Goal: Check status

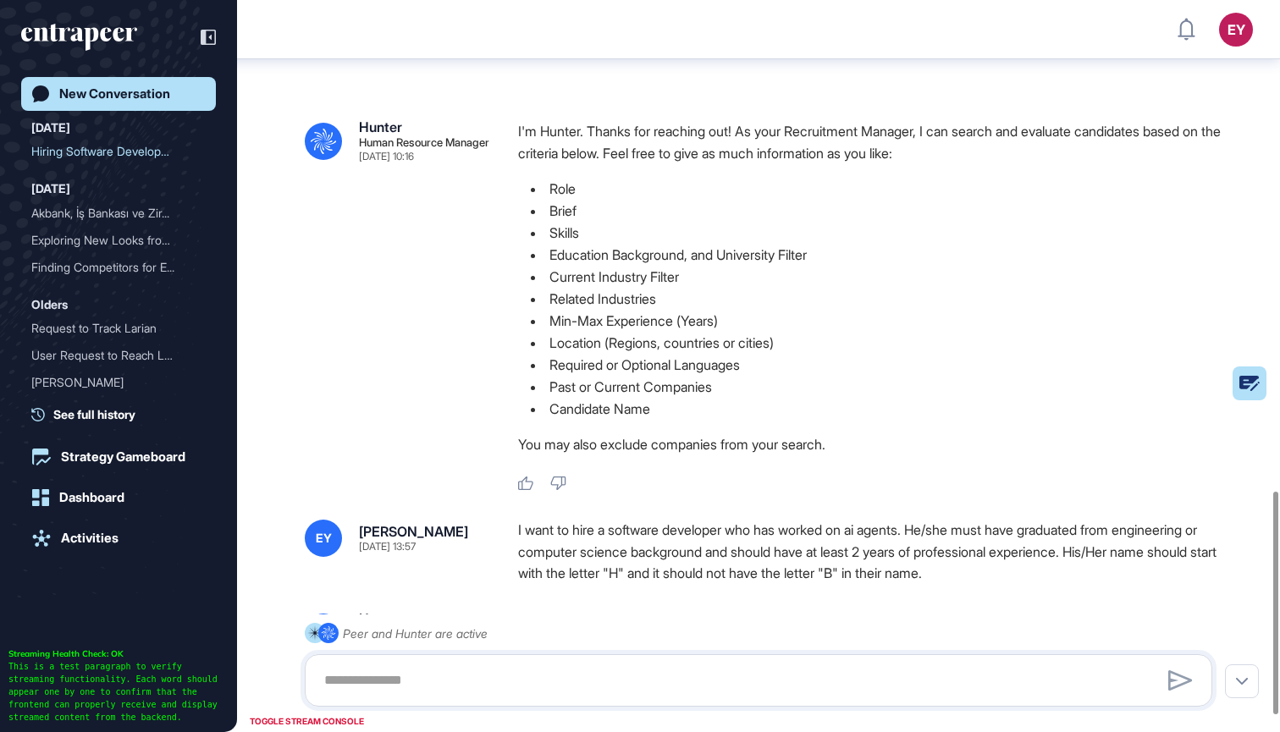
scroll to position [1616, 0]
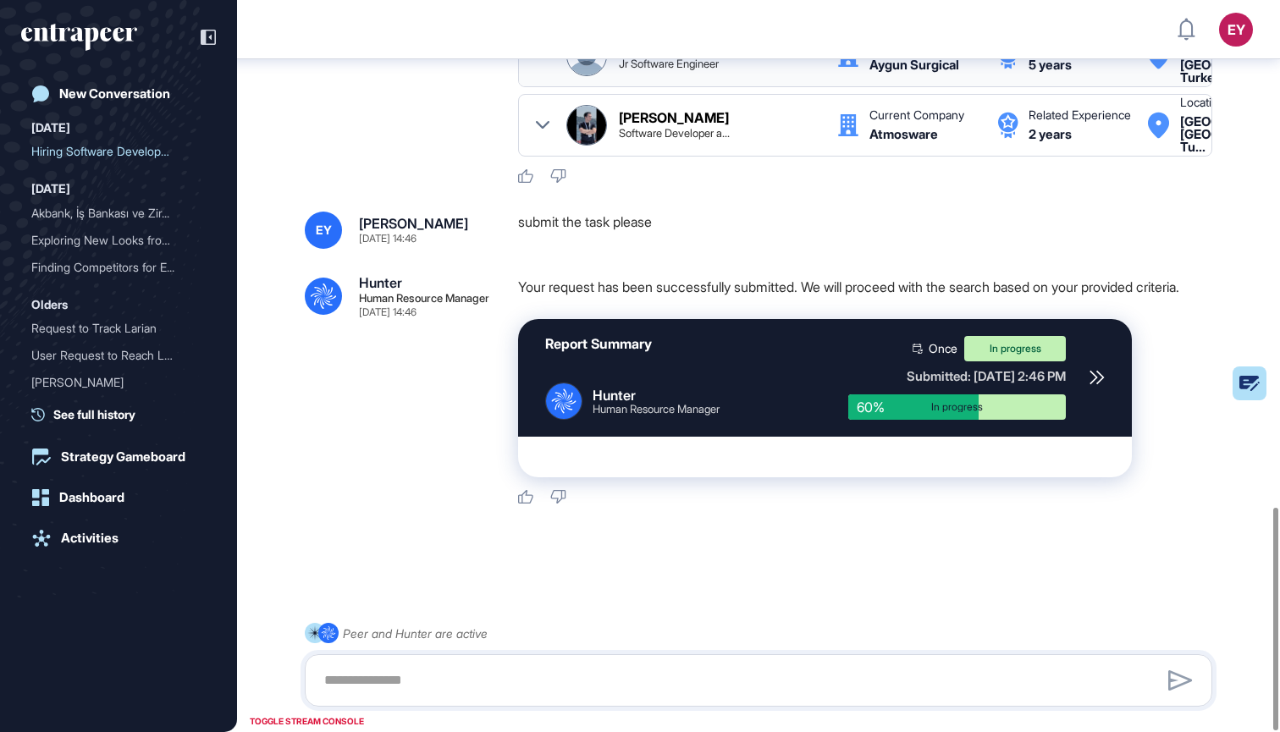
scroll to position [1668, 0]
click at [108, 532] on div "Activities" at bounding box center [90, 538] width 58 height 15
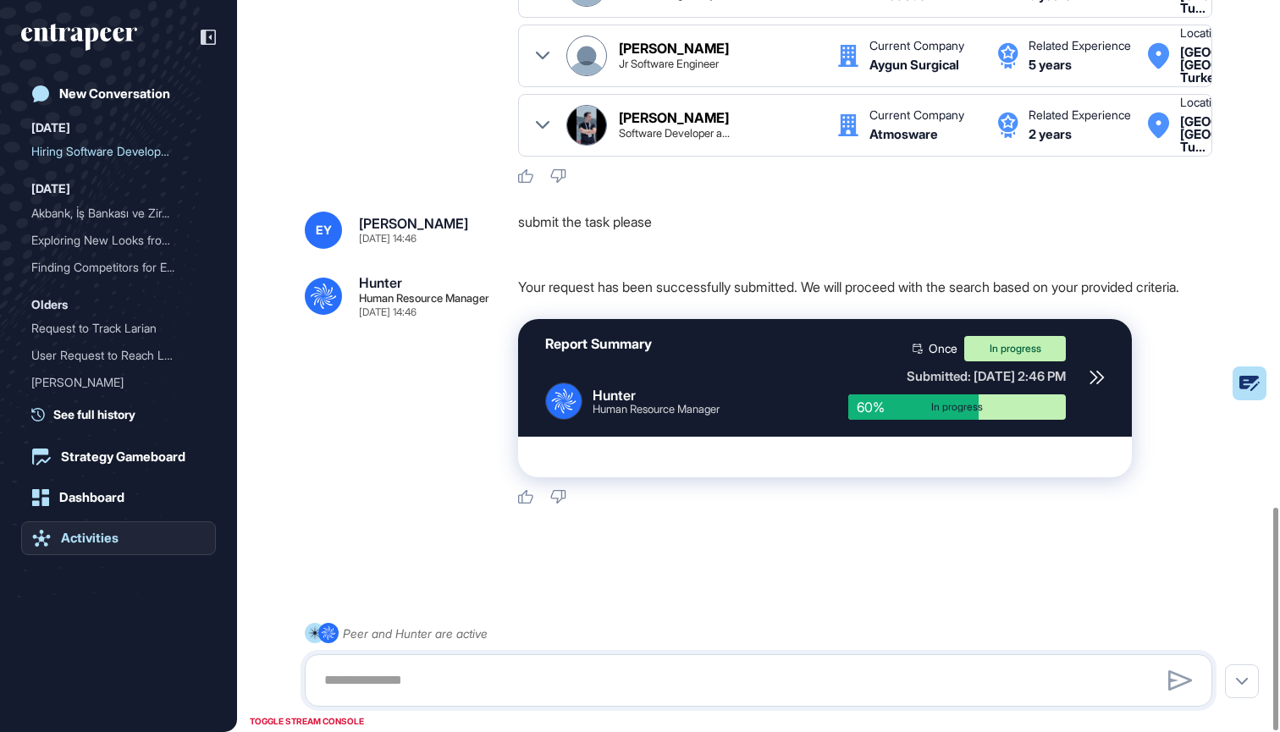
scroll to position [1663, 0]
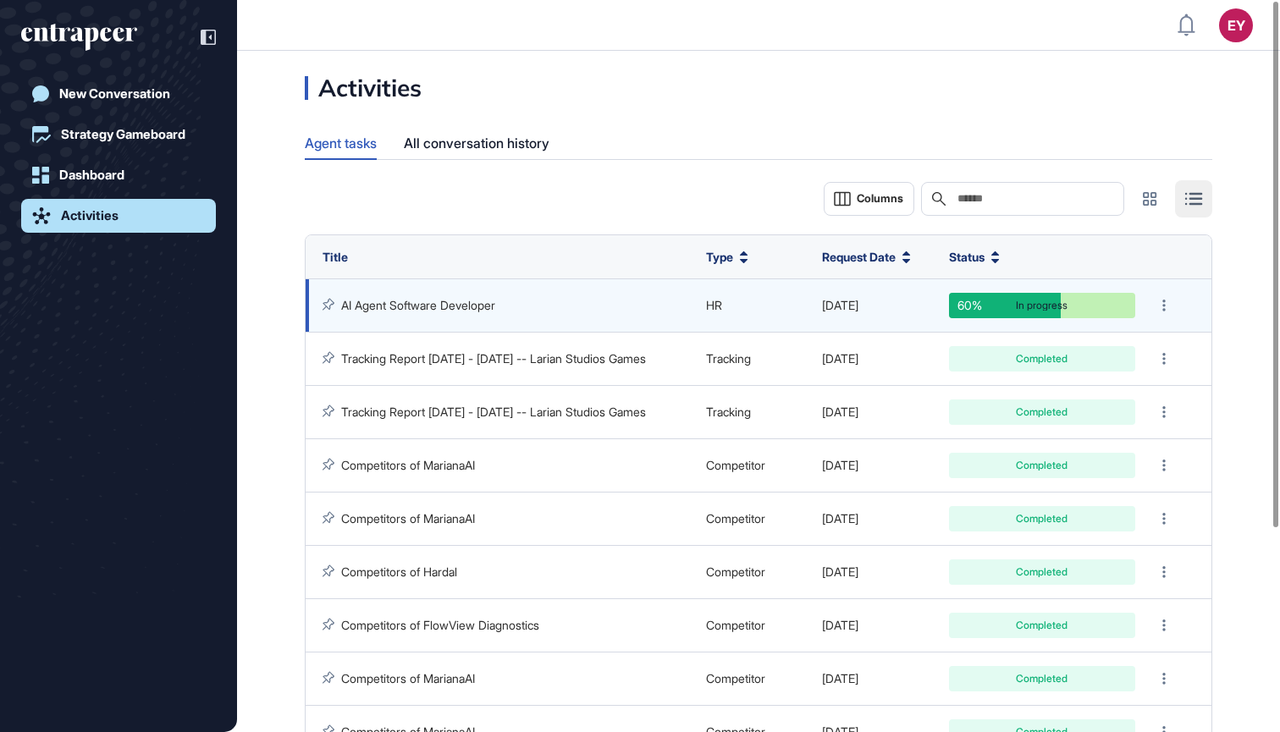
click at [446, 298] on link "AI Agent Software Developer" at bounding box center [418, 305] width 154 height 14
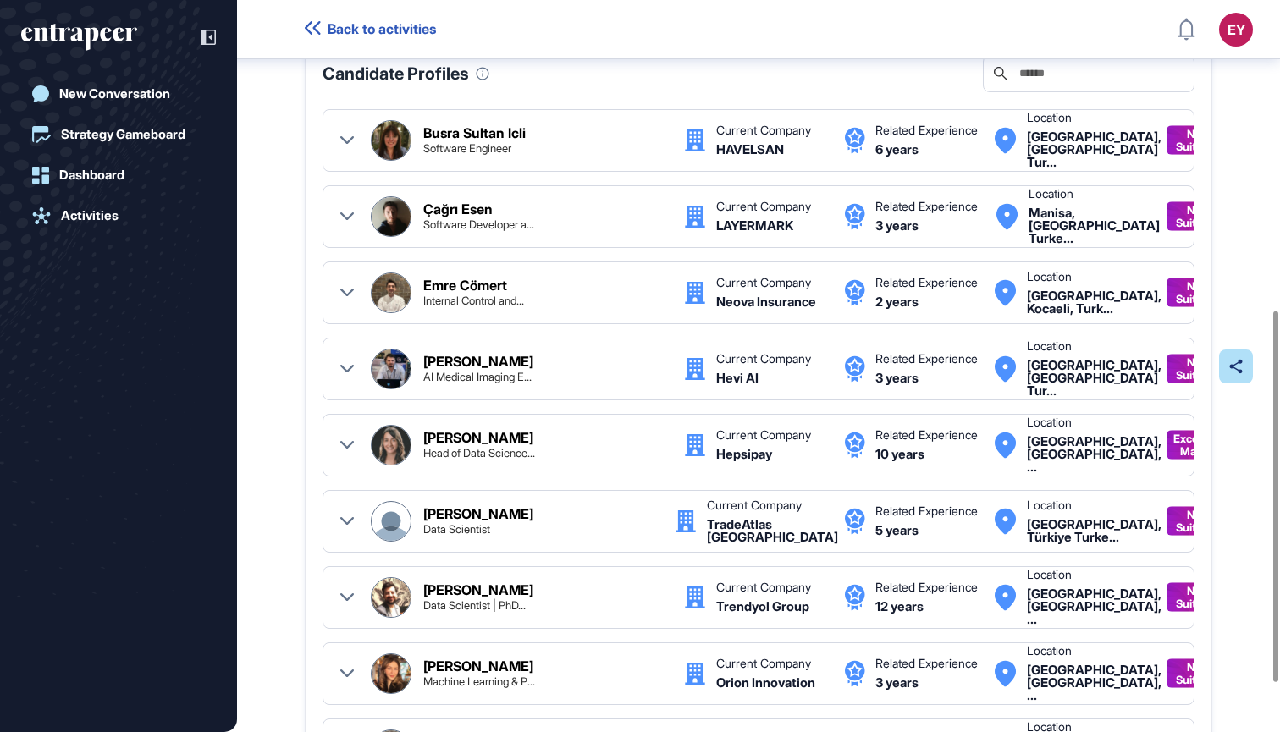
scroll to position [118, 0]
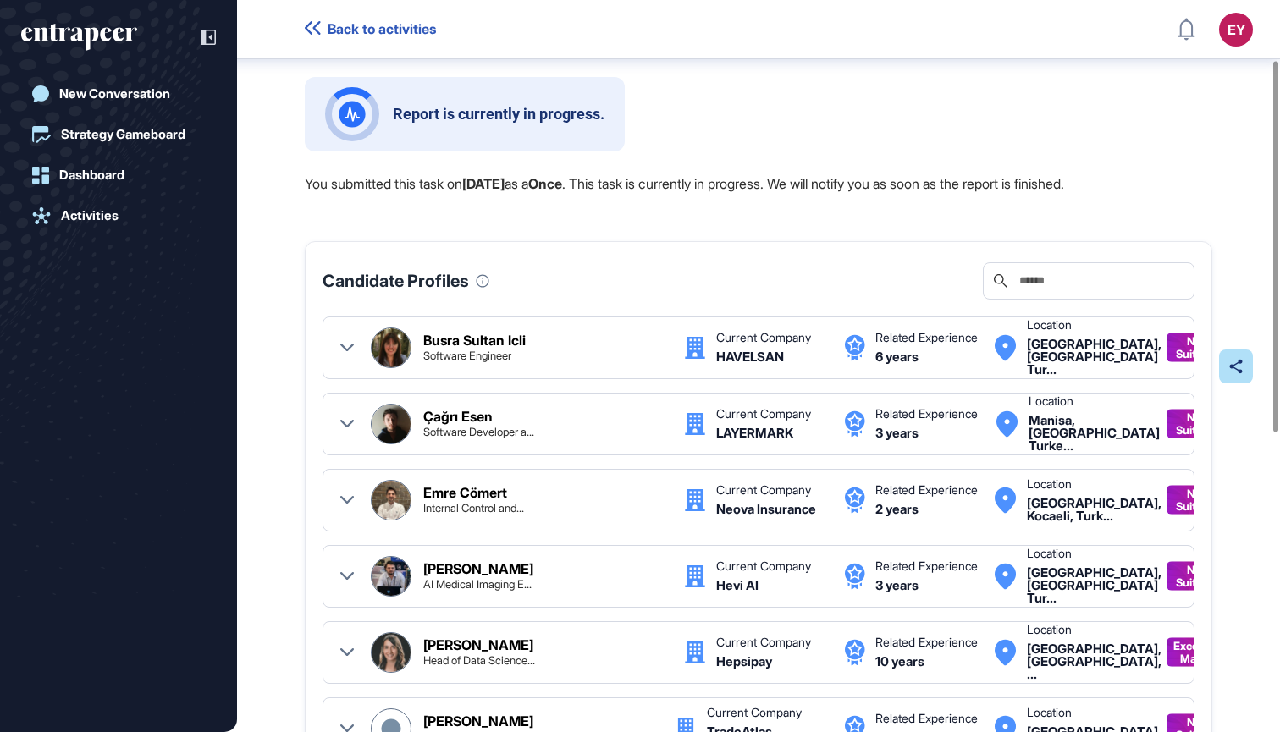
click at [1072, 154] on div "Report is currently in progress. You submitted this task on [DATE] as a Once . …" at bounding box center [758, 663] width 907 height 1172
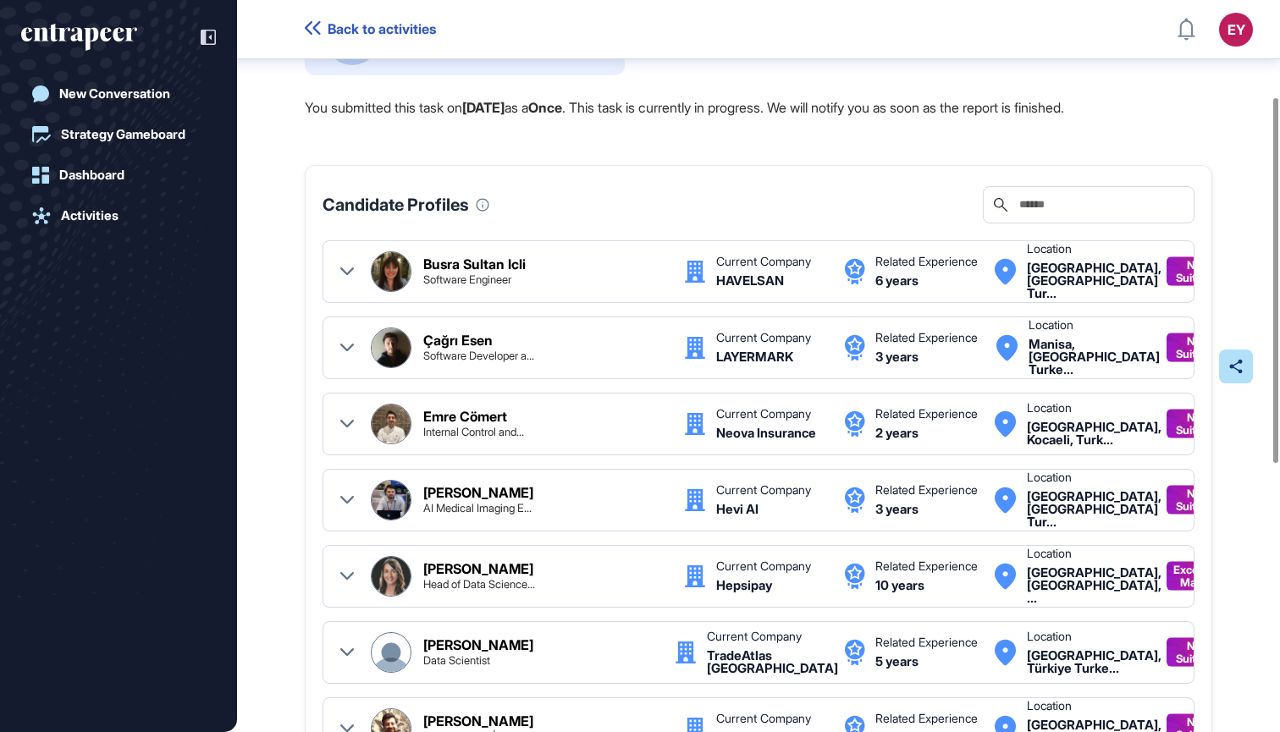
scroll to position [190, 0]
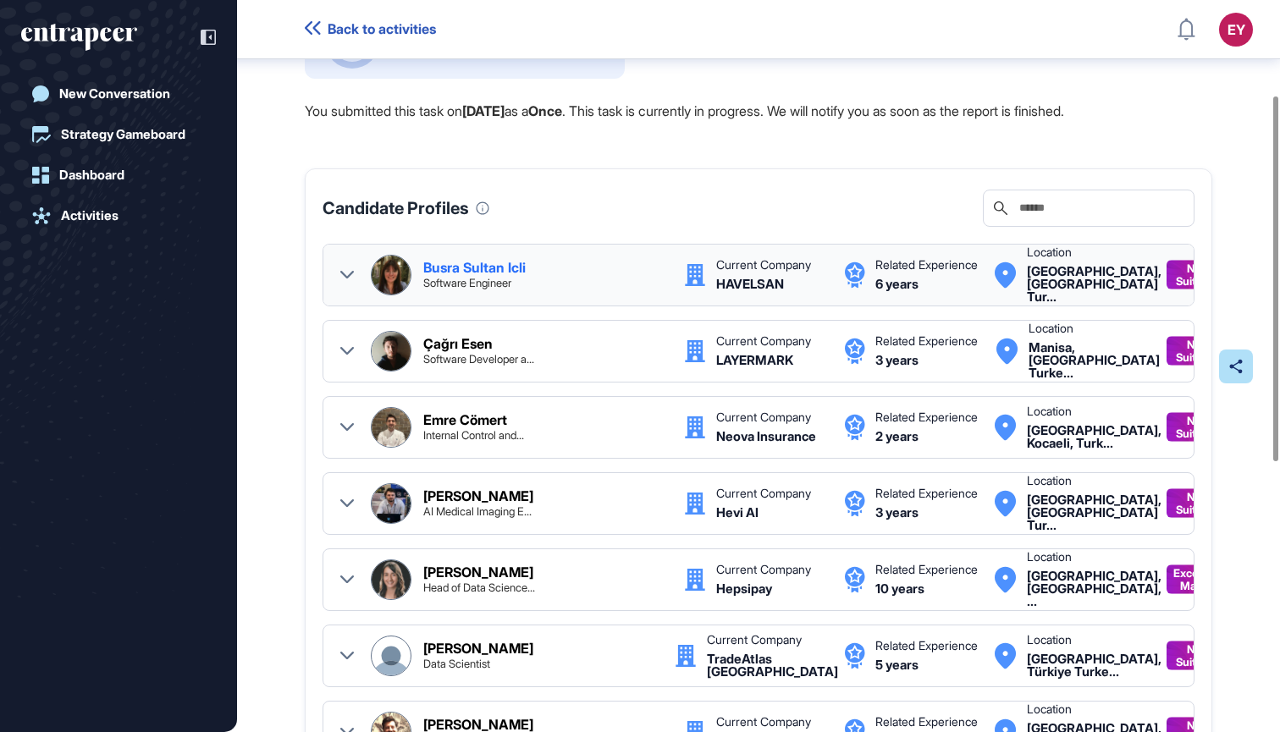
click at [345, 275] on icon at bounding box center [347, 275] width 14 height 8
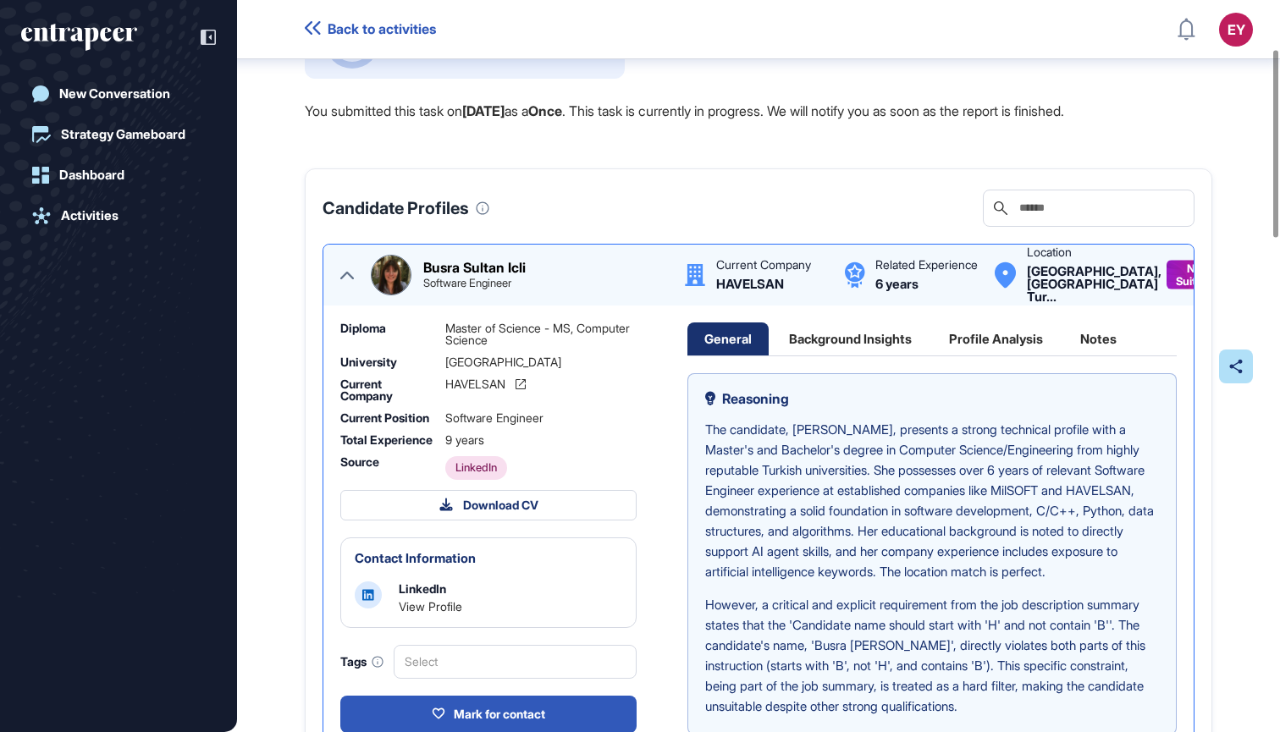
click at [345, 275] on icon at bounding box center [347, 275] width 14 height 14
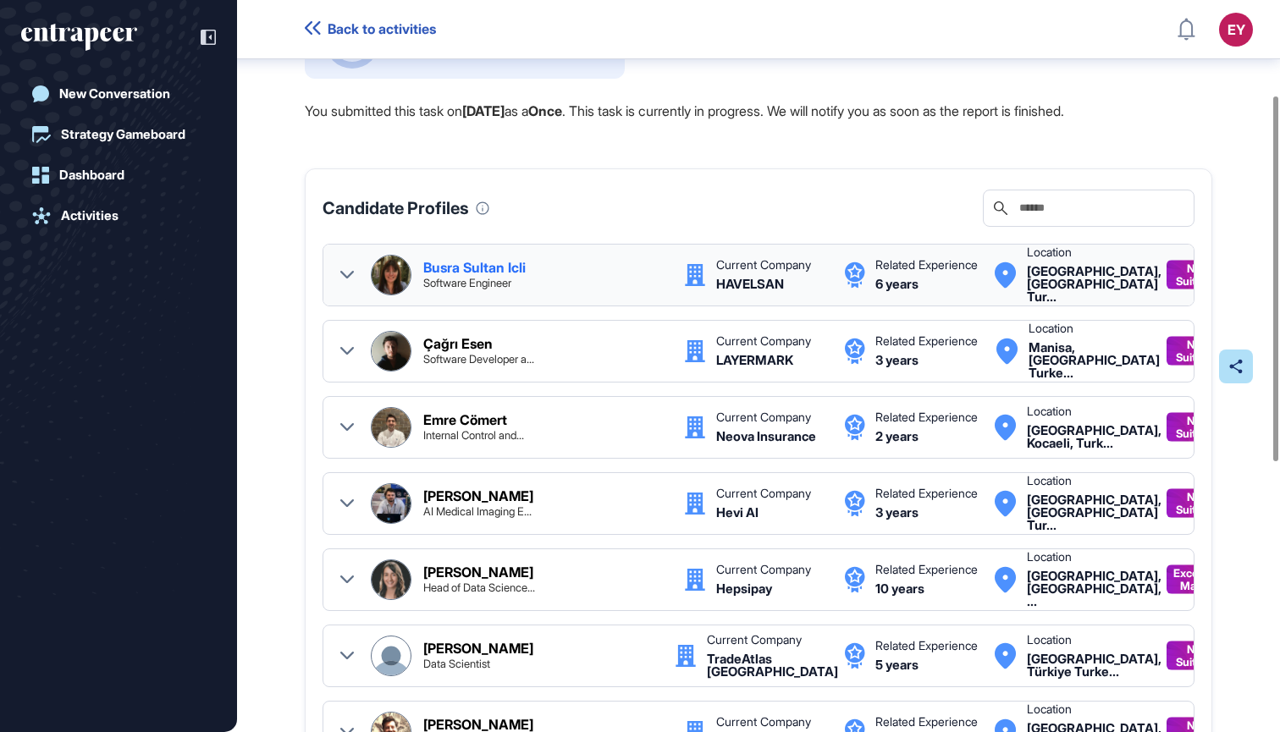
click at [345, 275] on icon at bounding box center [347, 275] width 14 height 8
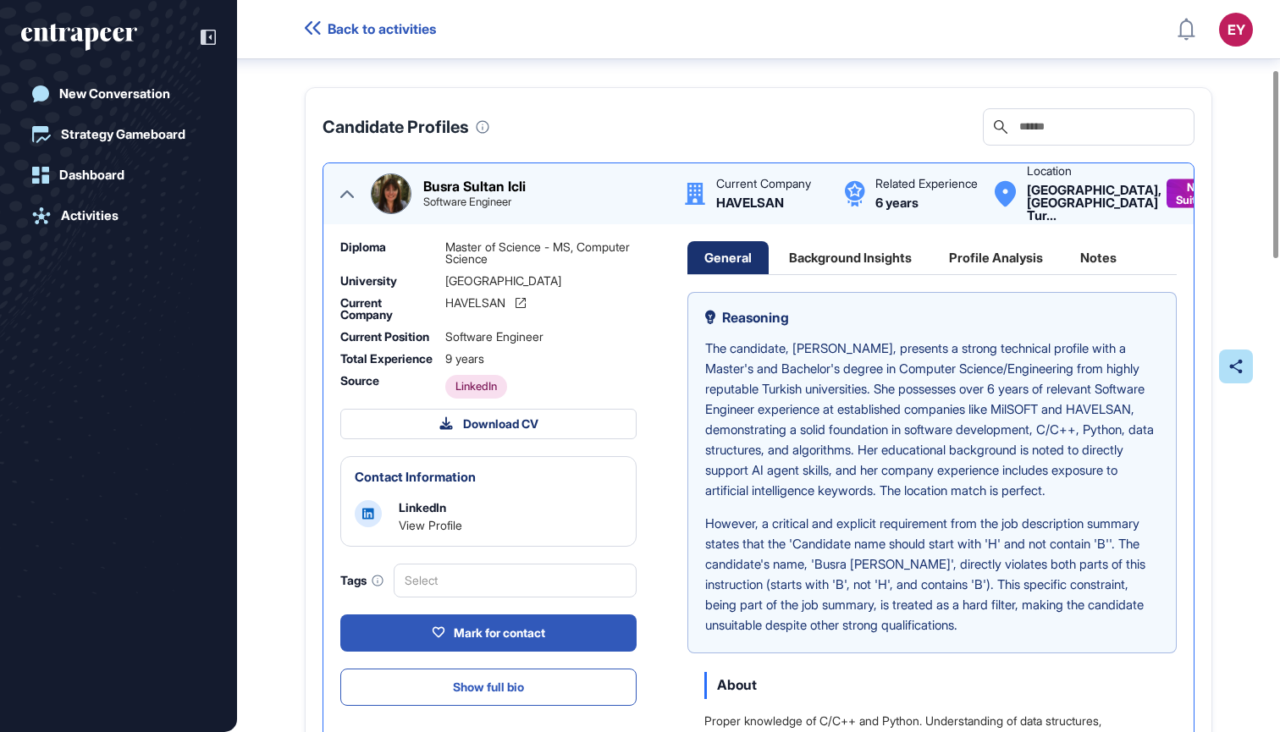
scroll to position [0, 0]
click at [344, 185] on div at bounding box center [347, 194] width 14 height 41
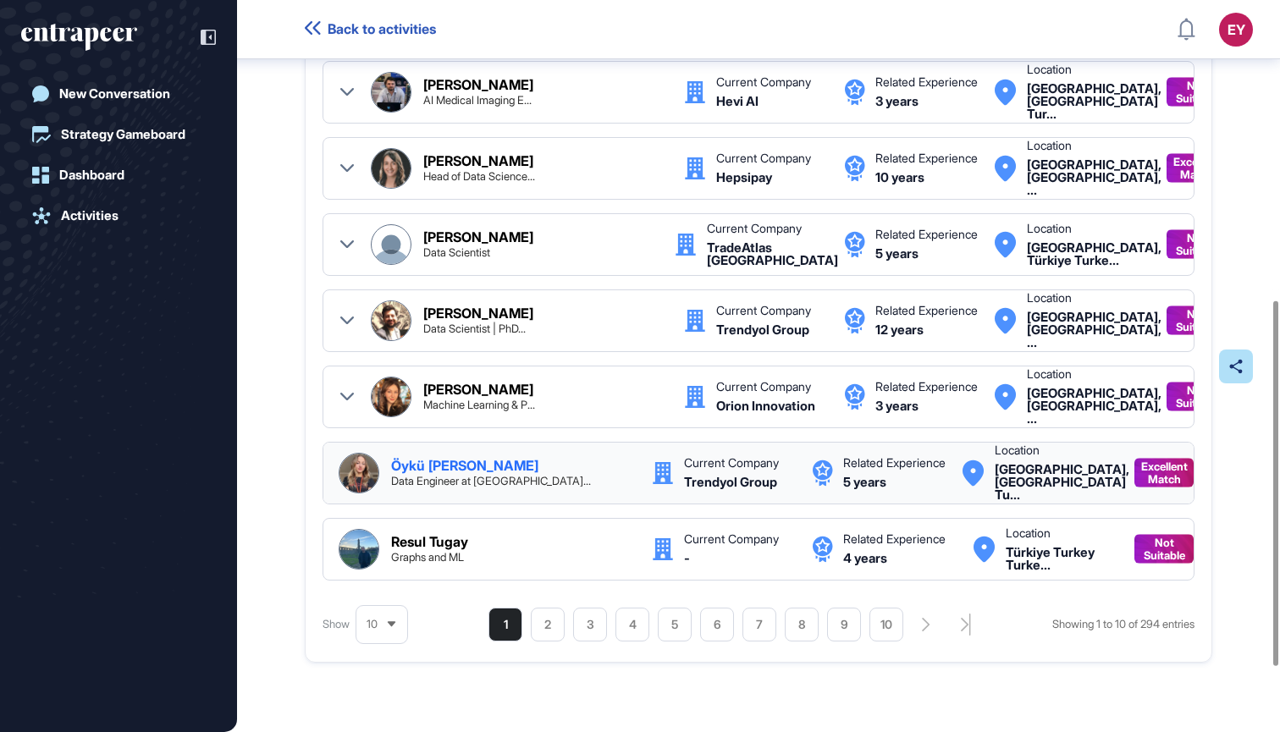
scroll to position [0, 16]
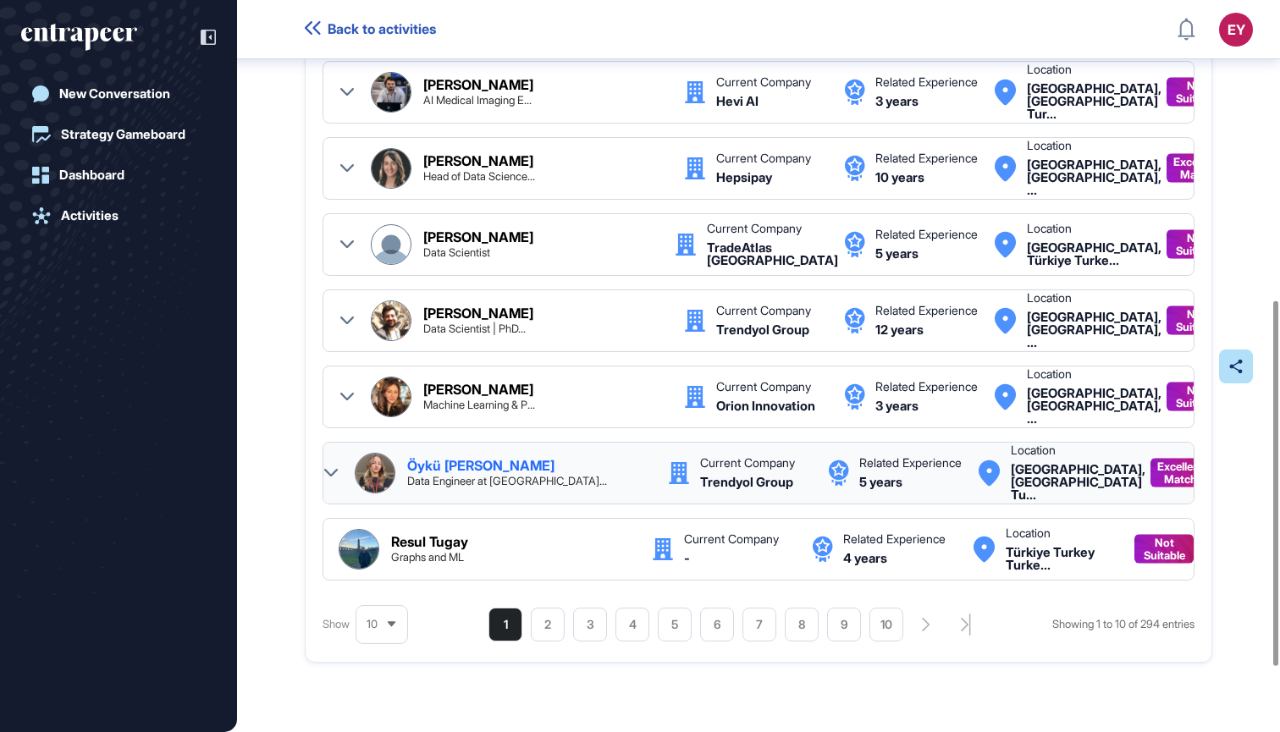
click at [332, 480] on icon at bounding box center [331, 473] width 14 height 14
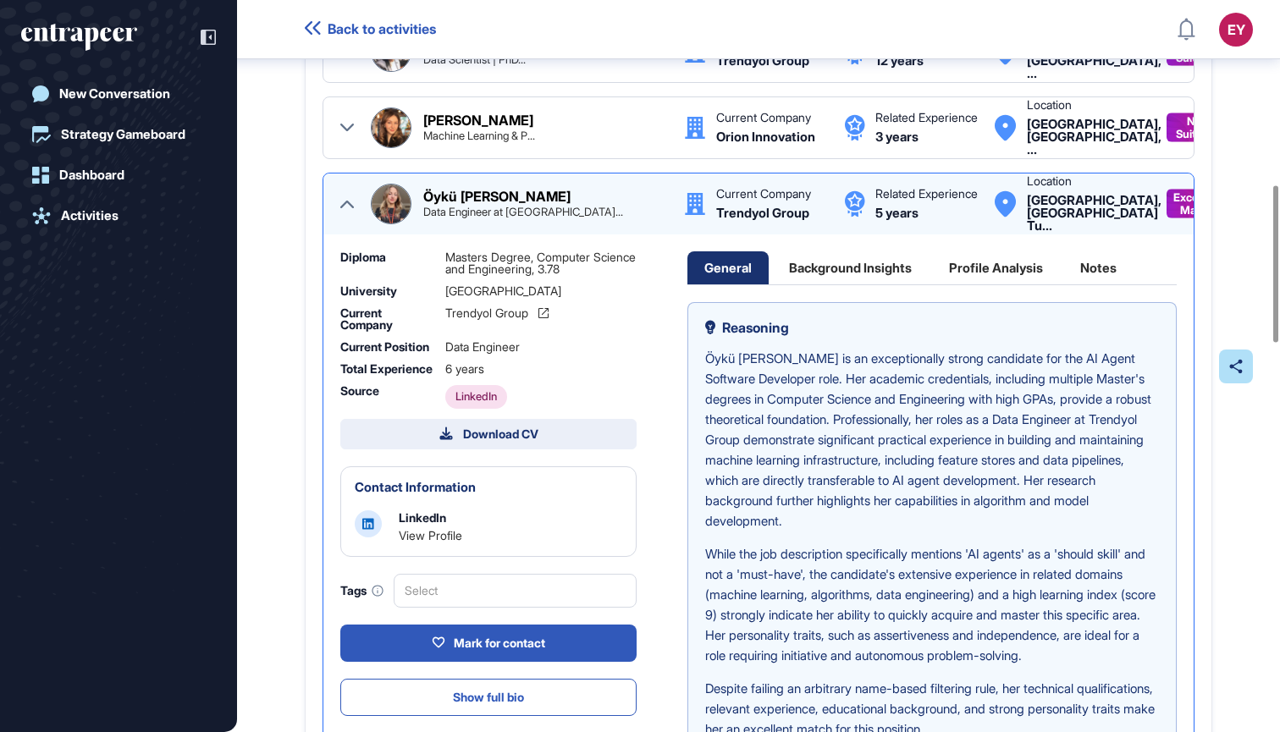
scroll to position [875, 0]
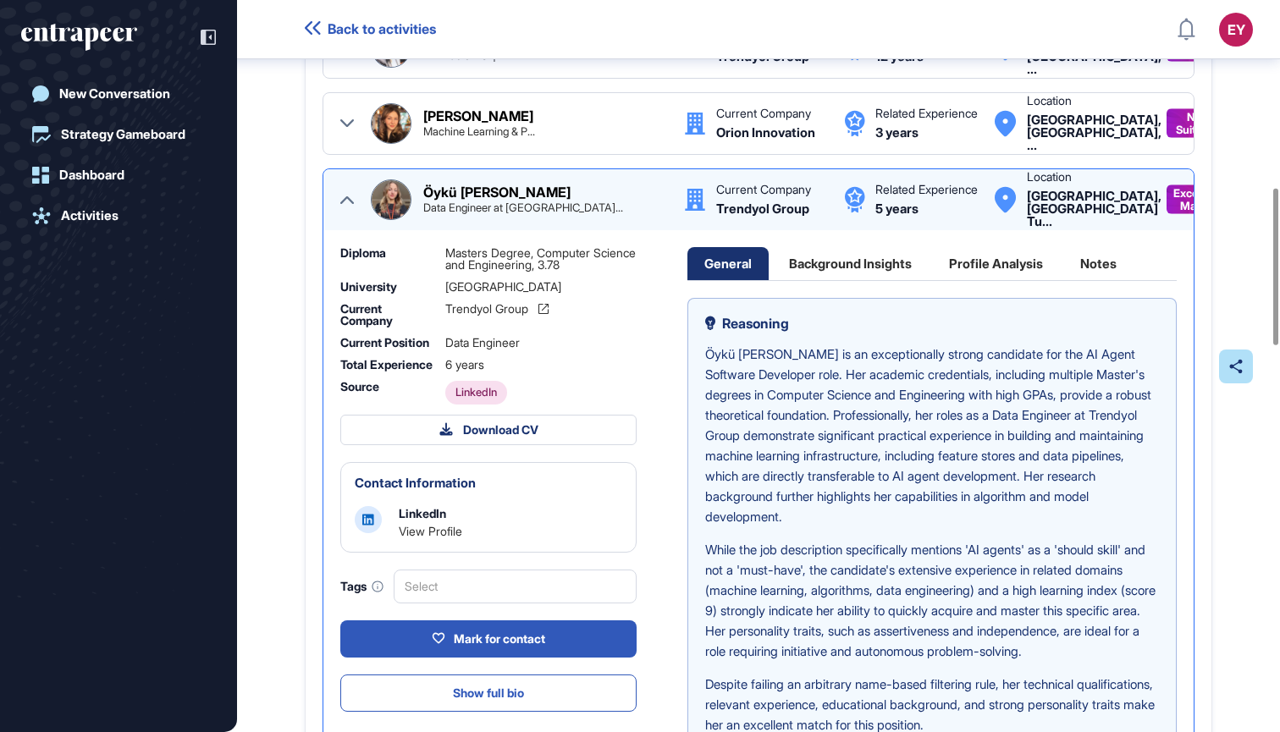
click at [837, 280] on div "Background Insights" at bounding box center [850, 263] width 157 height 33
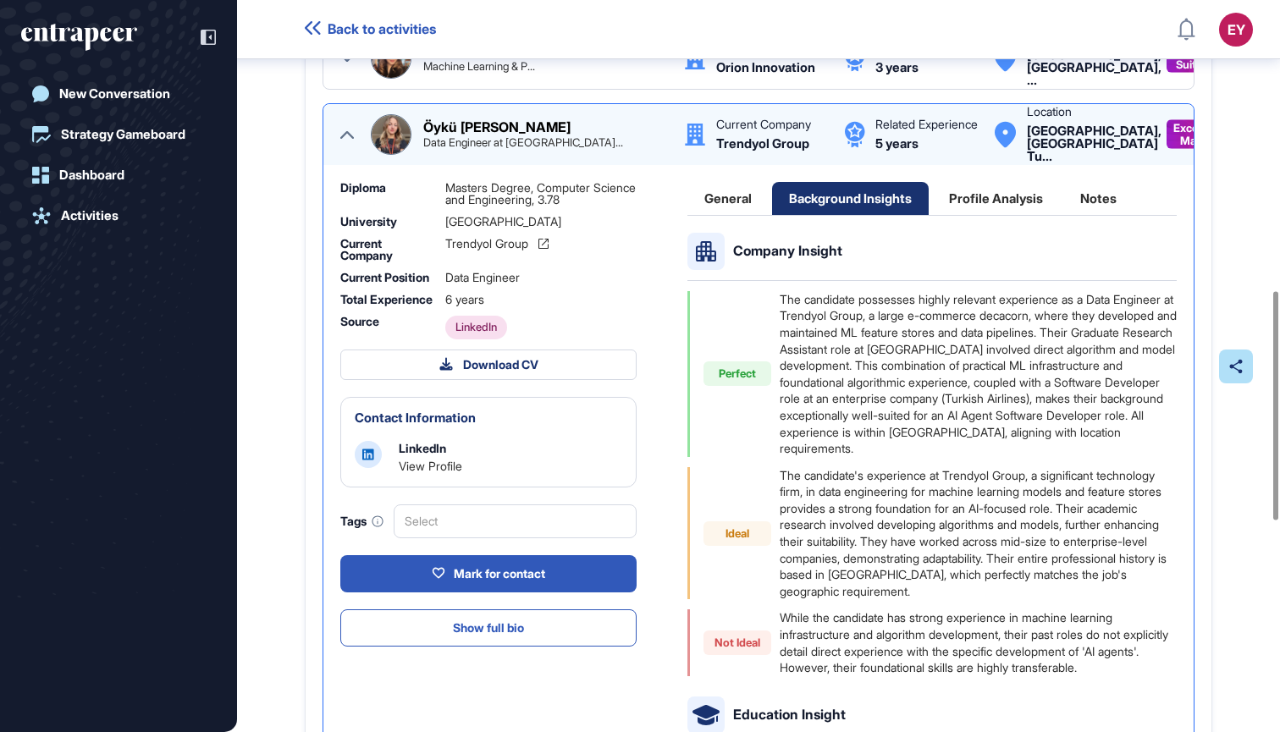
scroll to position [0, 0]
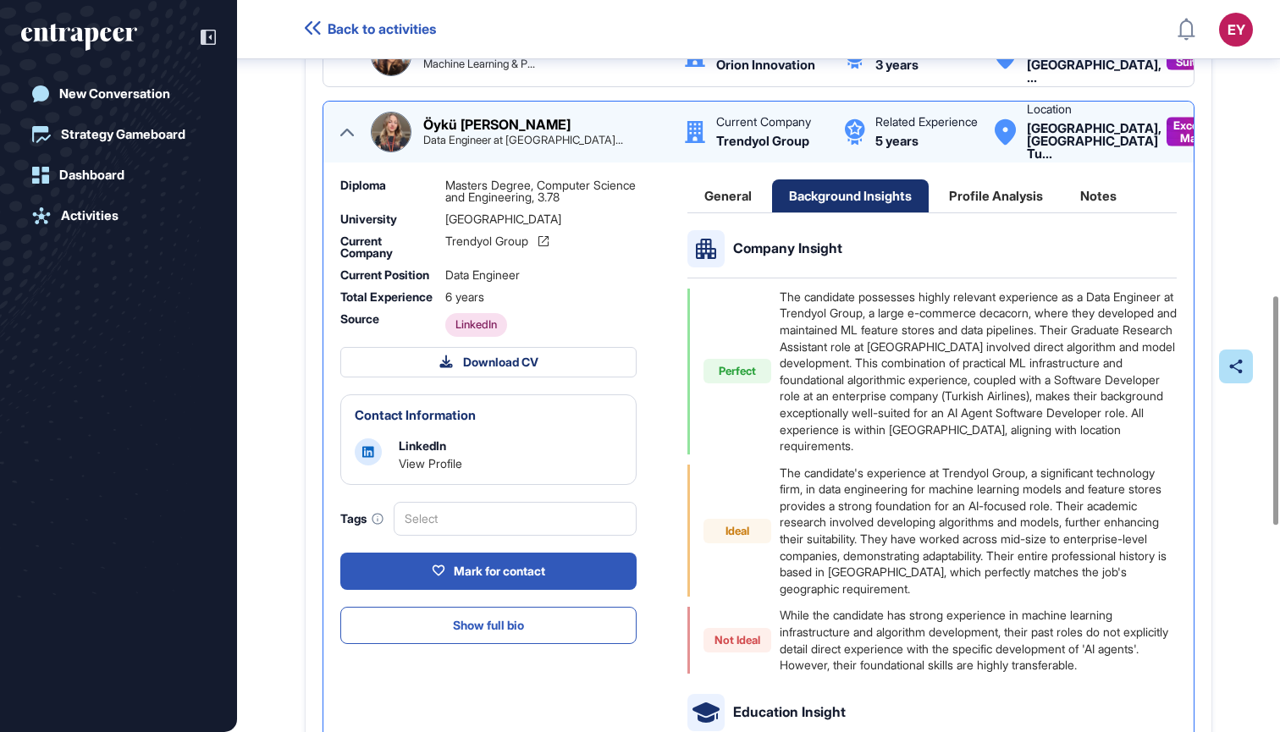
click at [1001, 212] on div "Profile Analysis" at bounding box center [996, 195] width 128 height 33
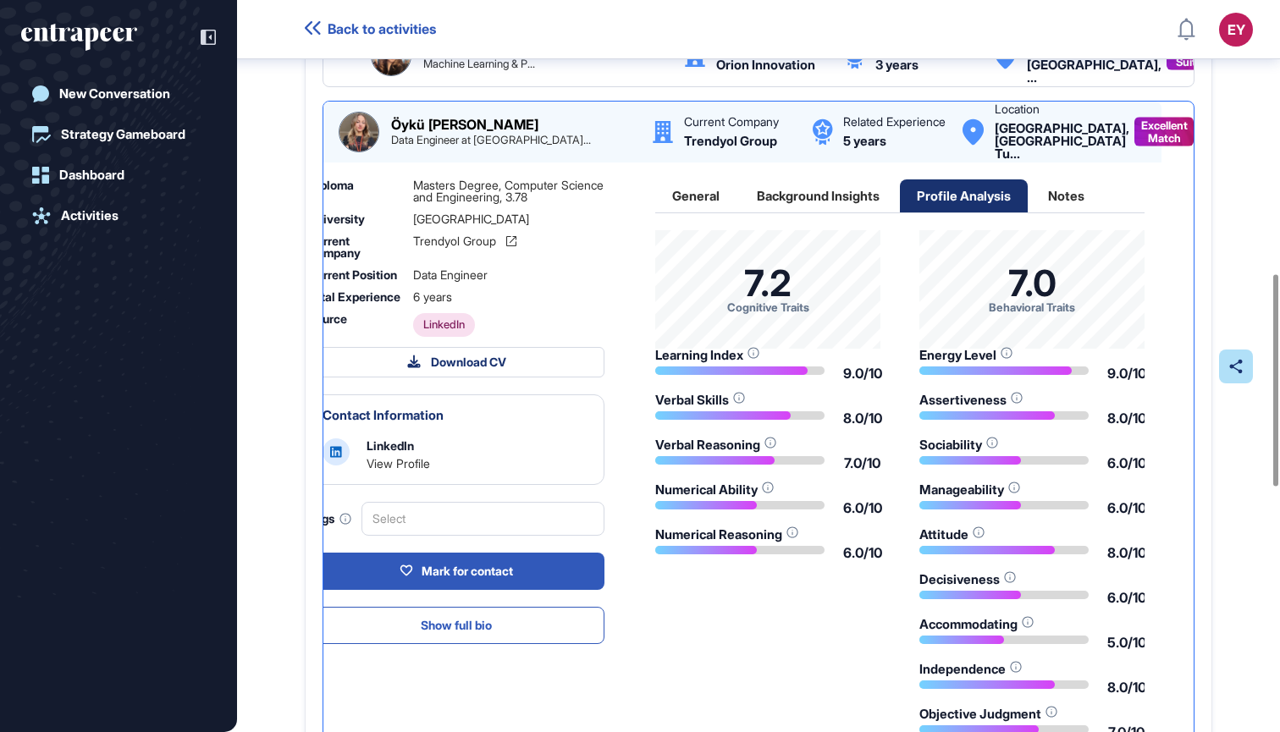
scroll to position [0, 49]
click at [1067, 212] on div "Notes" at bounding box center [1066, 195] width 70 height 33
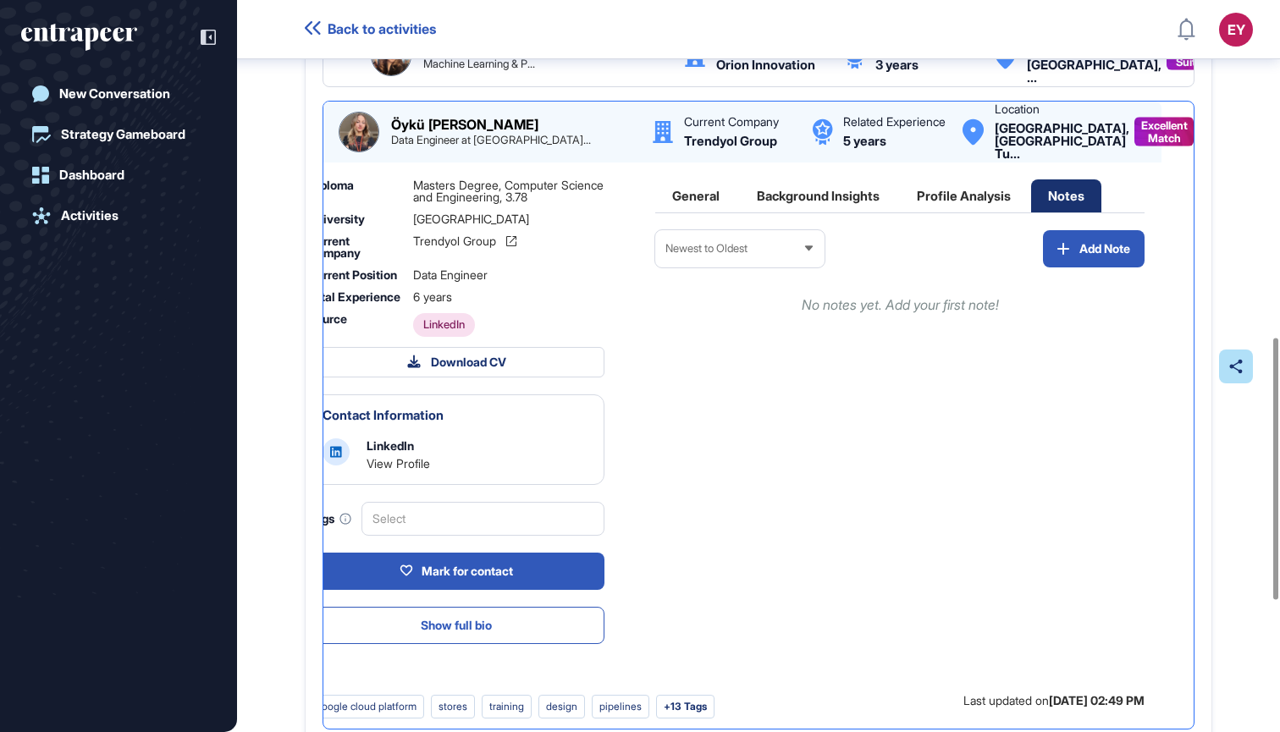
click at [988, 212] on div "Profile Analysis" at bounding box center [964, 195] width 128 height 33
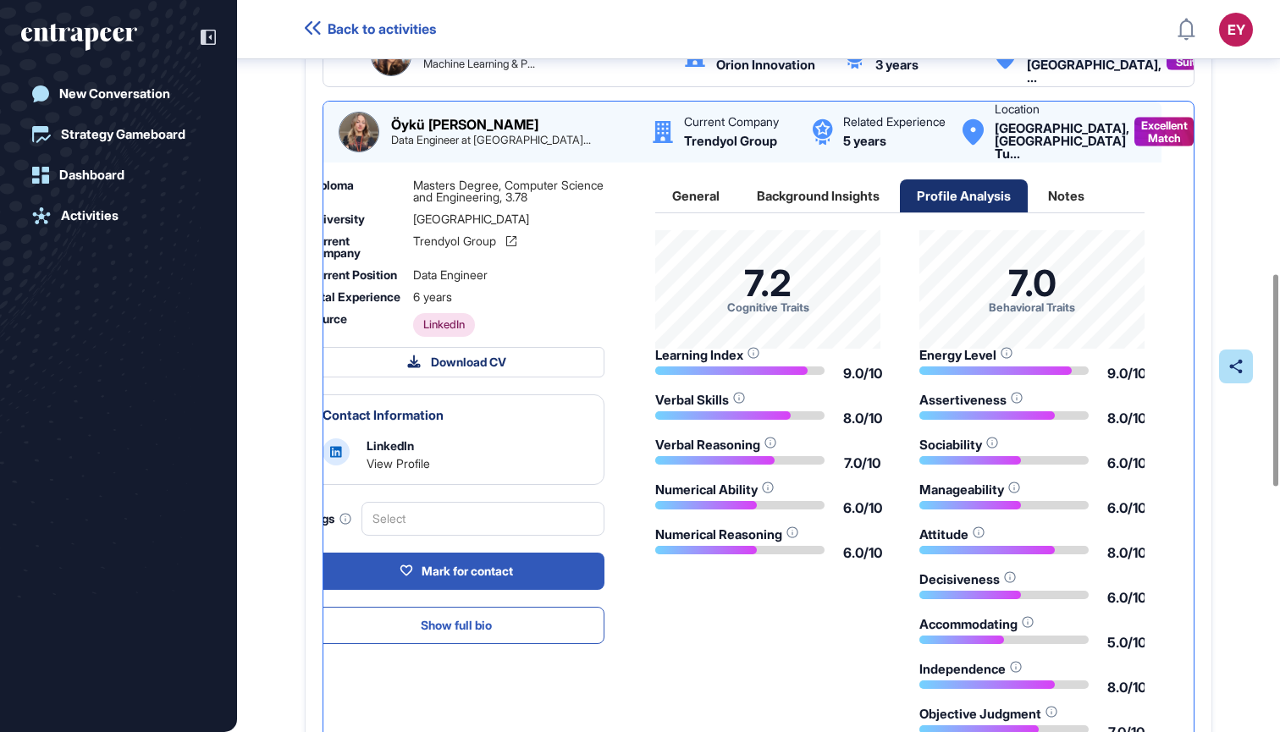
click at [706, 212] on div "General" at bounding box center [695, 195] width 81 height 33
